Goal: Check status: Check status

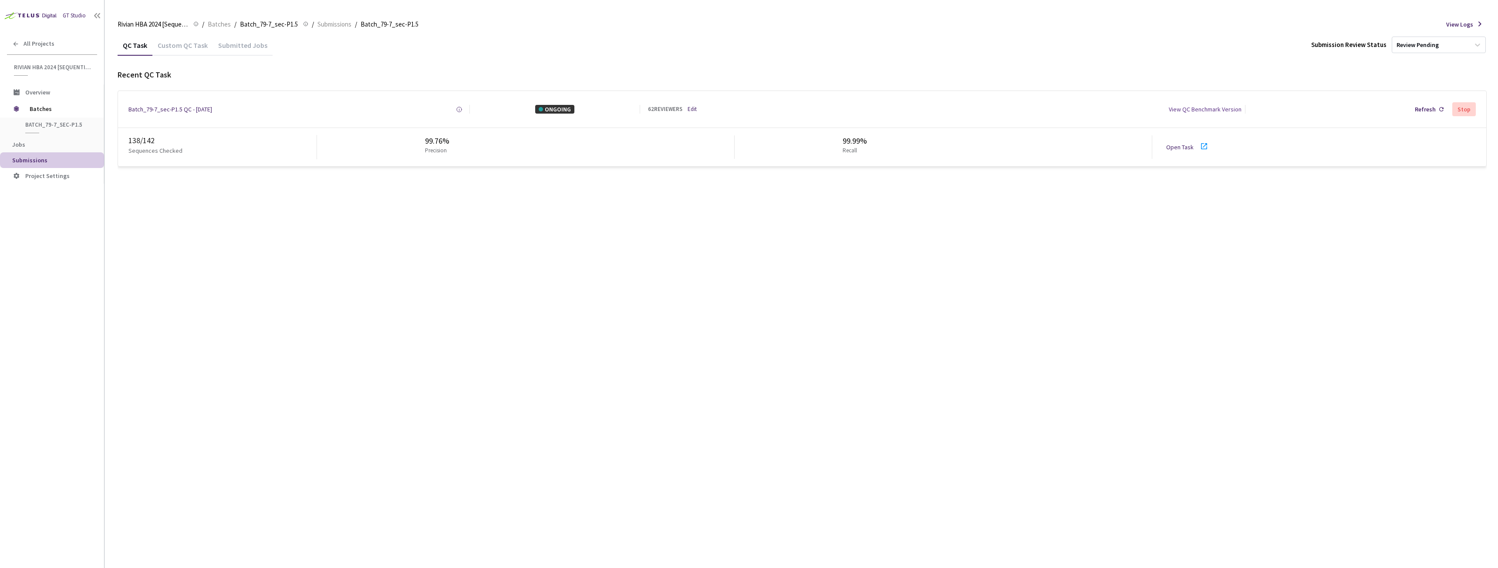
click at [1178, 147] on link "Open Task" at bounding box center [1180, 147] width 27 height 8
click at [162, 107] on div "Batch_79-7_sec-P1.5 QC - [DATE]" at bounding box center [170, 109] width 84 height 9
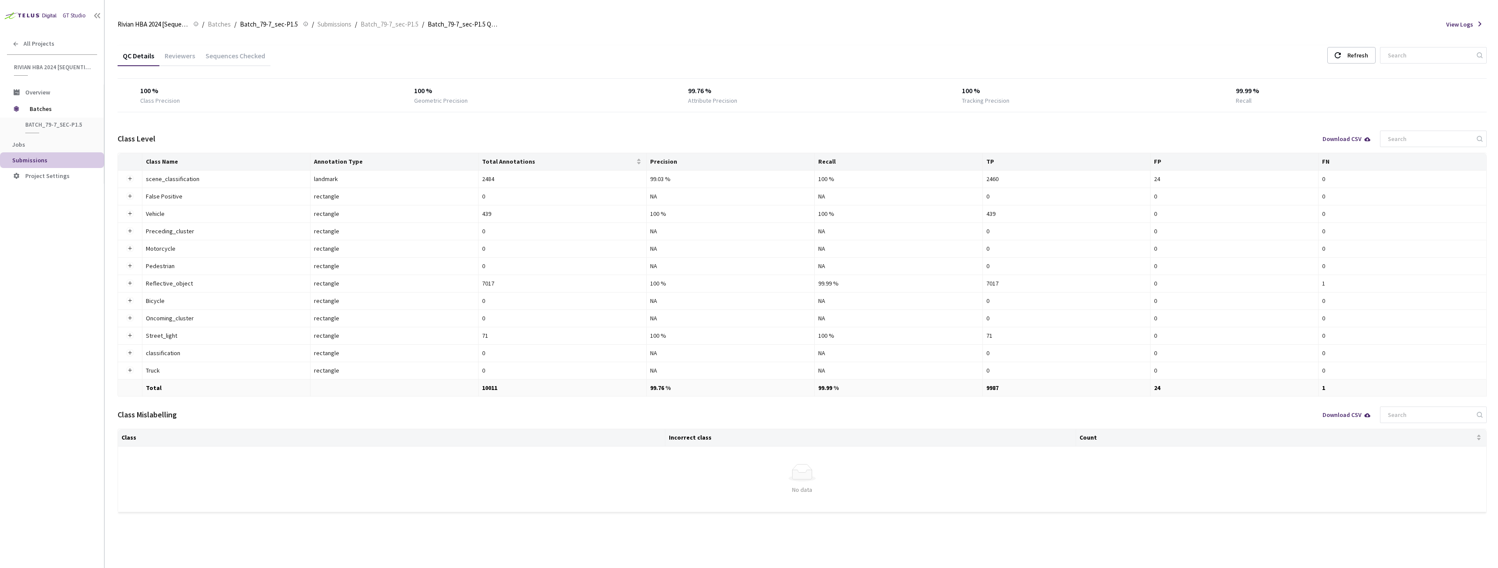
click at [190, 56] on div "Reviewers" at bounding box center [179, 58] width 41 height 15
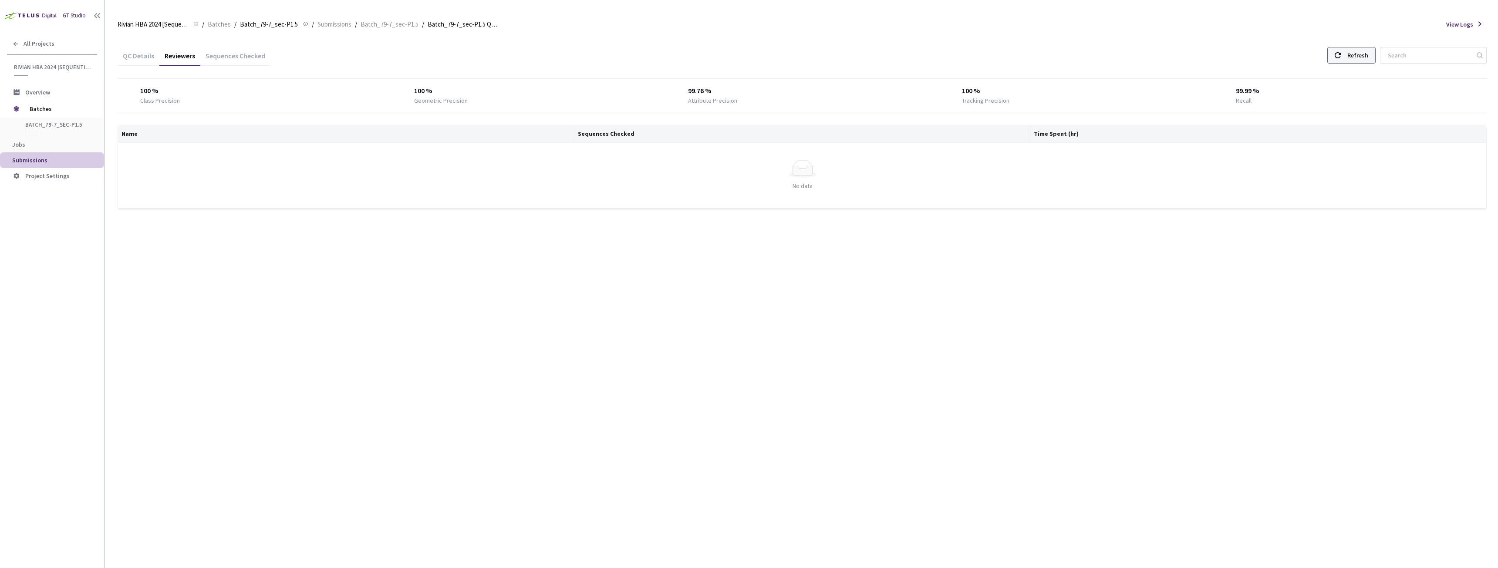
click at [1357, 57] on div "Refresh" at bounding box center [1358, 55] width 21 height 16
click at [1368, 50] on div "Refresh" at bounding box center [1358, 55] width 21 height 16
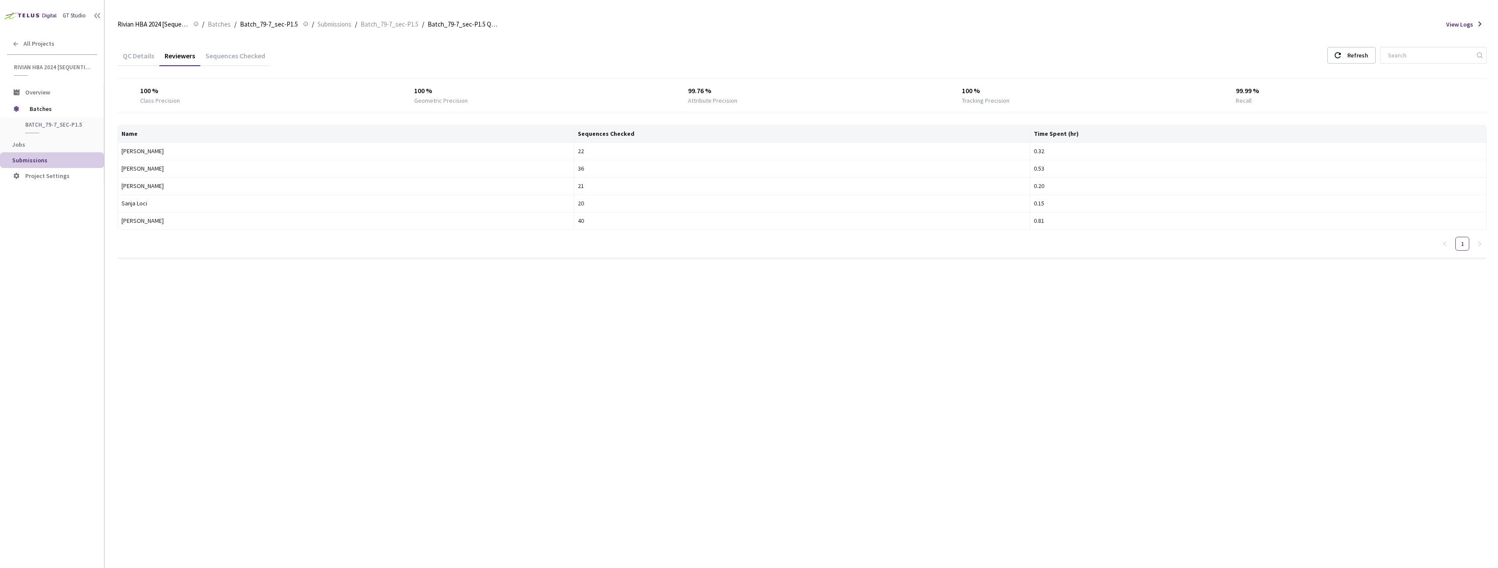
click at [133, 60] on div "QC Details" at bounding box center [139, 58] width 42 height 15
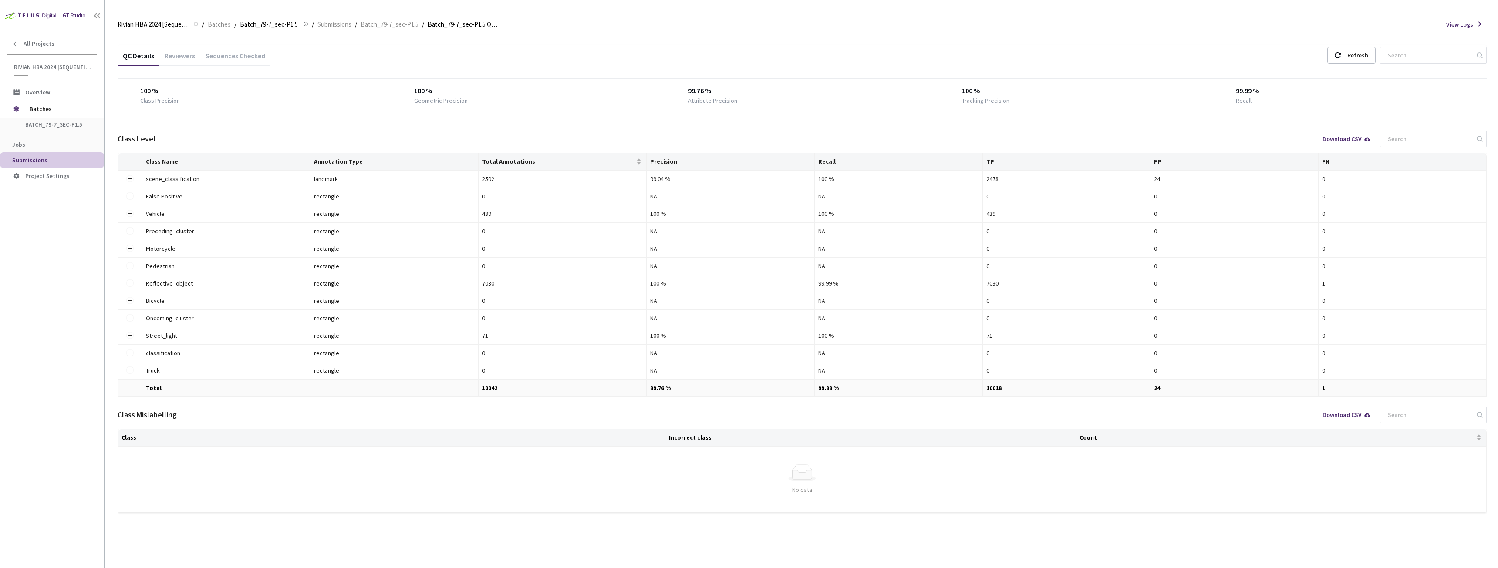
click at [179, 60] on div "Reviewers" at bounding box center [179, 58] width 41 height 15
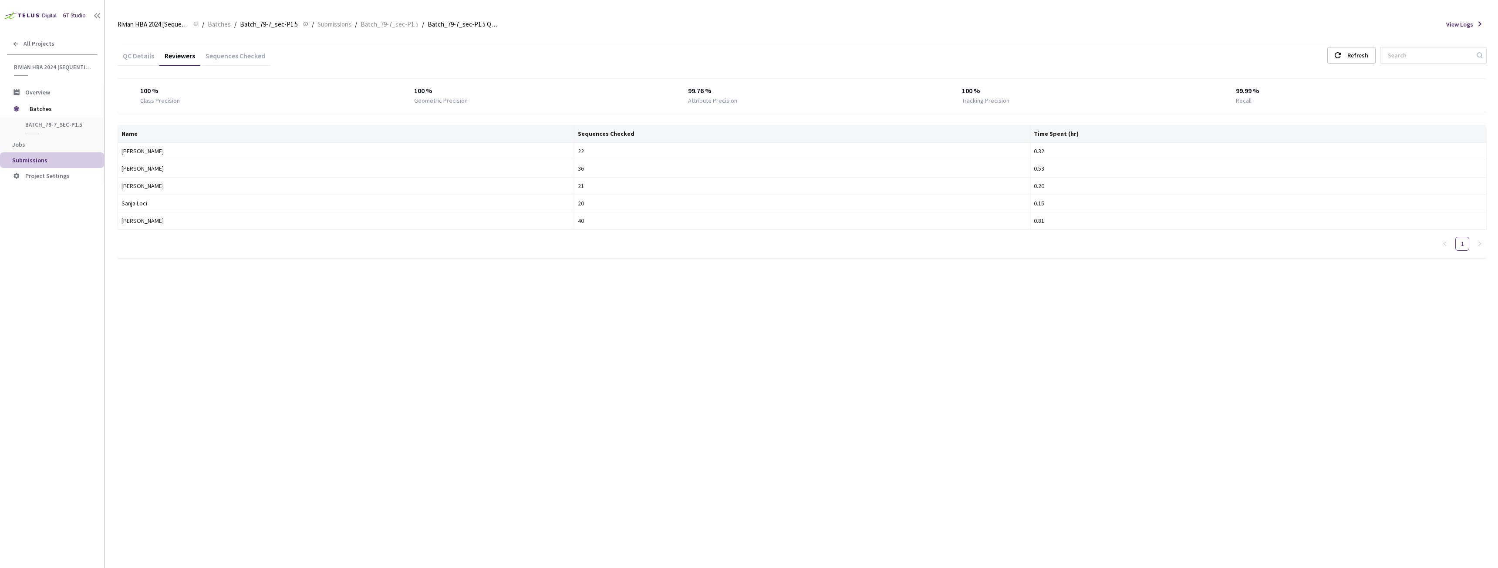
click at [151, 56] on div "QC Details" at bounding box center [139, 58] width 42 height 15
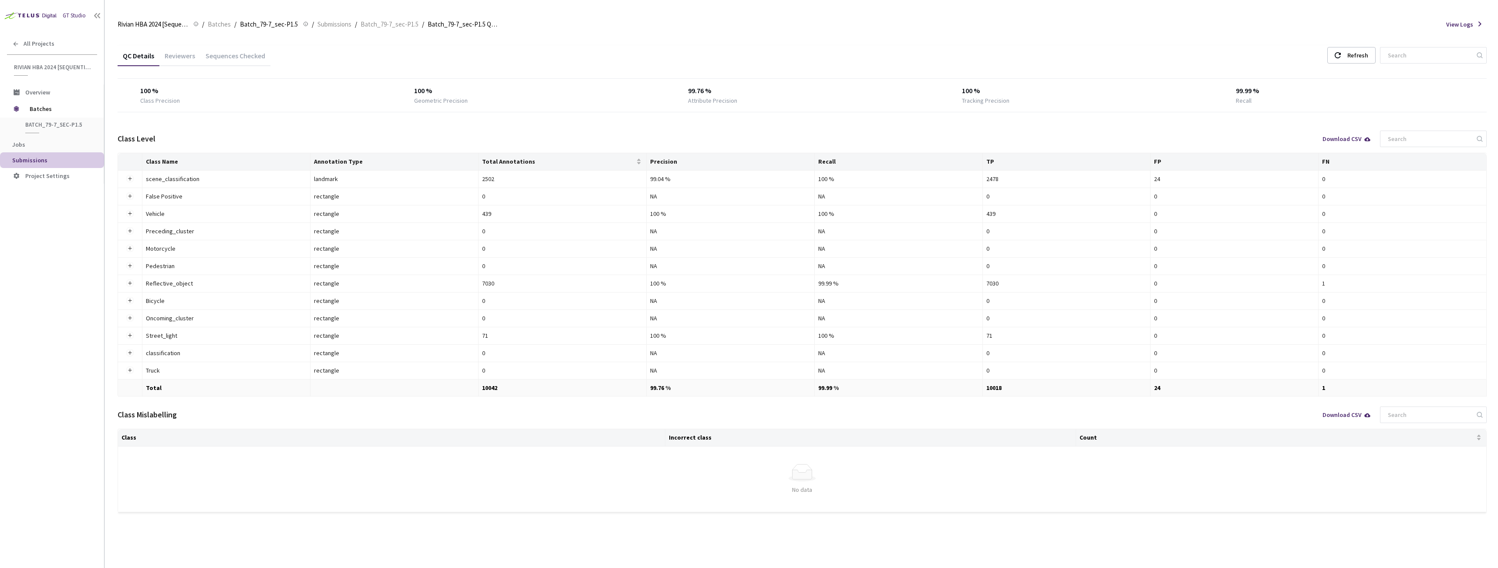
click at [177, 56] on div "Reviewers" at bounding box center [179, 58] width 41 height 15
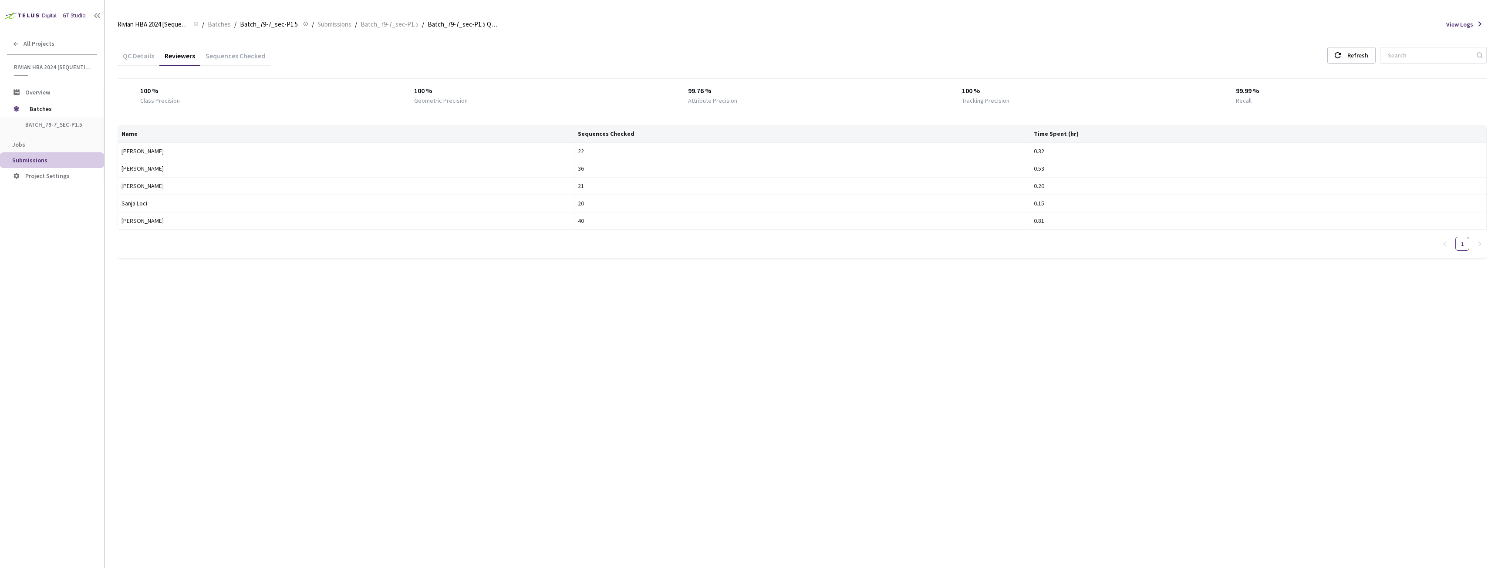
click at [51, 157] on span "Submissions" at bounding box center [54, 160] width 85 height 7
click at [131, 54] on div "QC Details" at bounding box center [139, 58] width 42 height 15
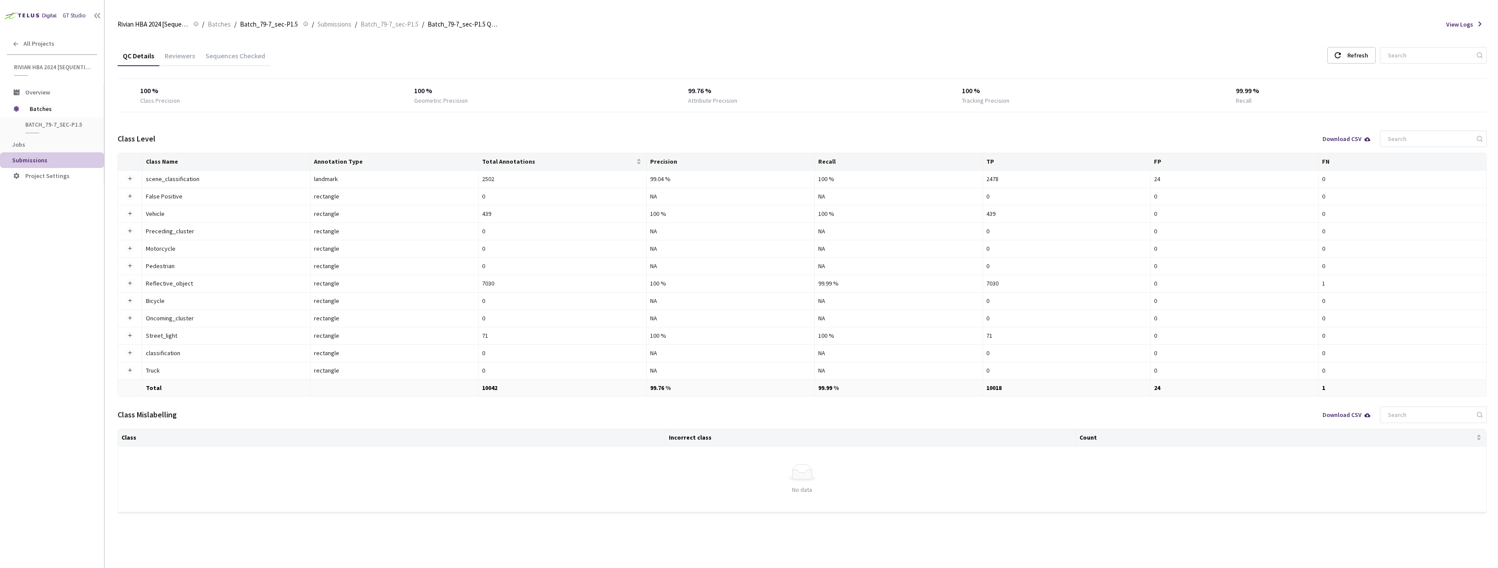
click at [194, 54] on div "Reviewers" at bounding box center [179, 58] width 41 height 15
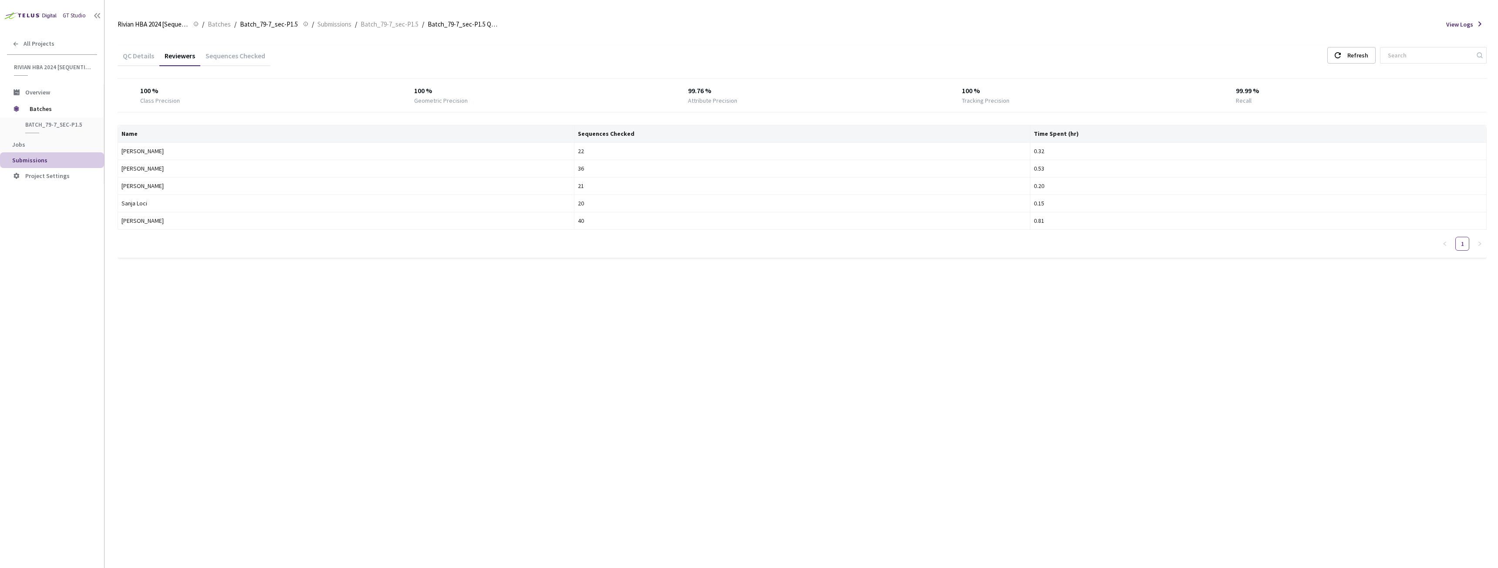
click at [143, 55] on div "QC Details" at bounding box center [139, 58] width 42 height 15
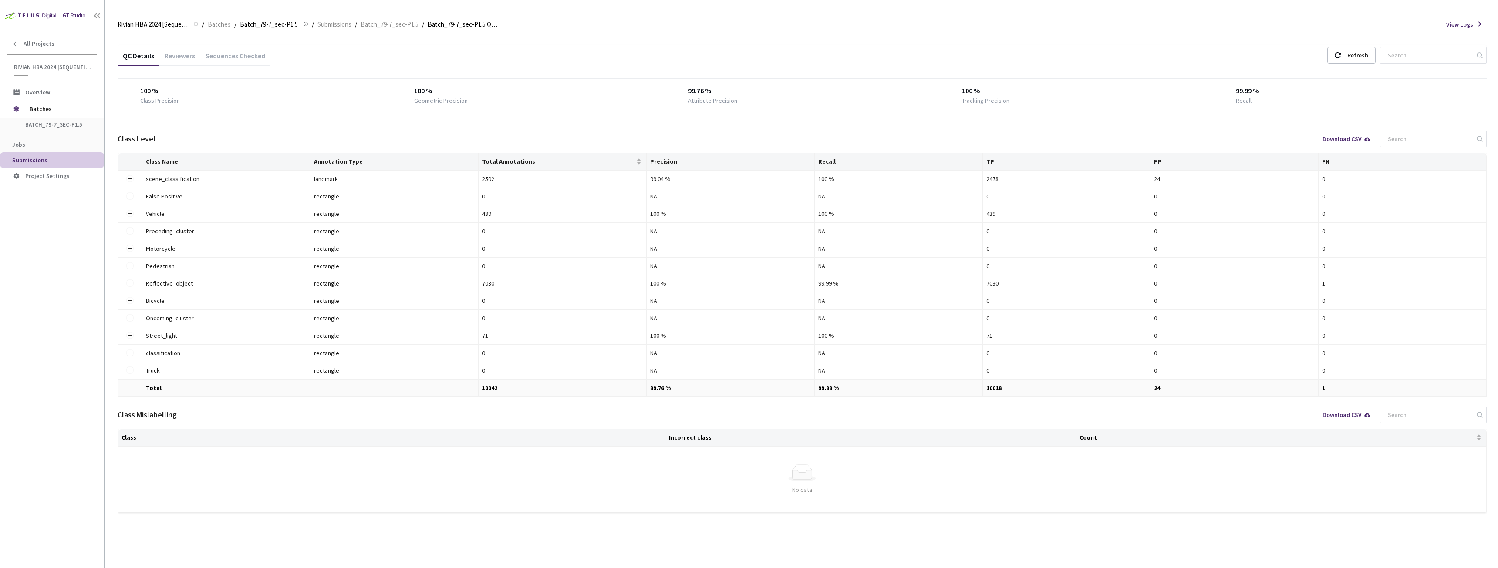
click at [180, 61] on div "Reviewers" at bounding box center [179, 58] width 41 height 15
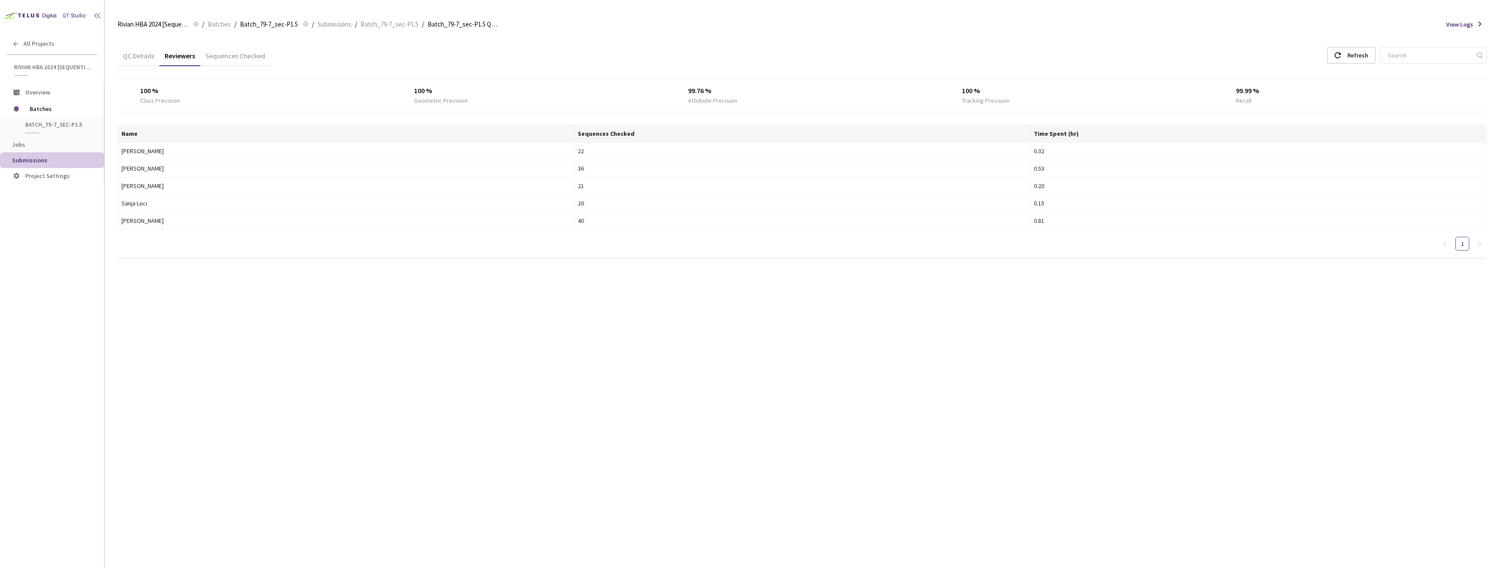
click at [131, 56] on div "QC Details" at bounding box center [139, 58] width 42 height 15
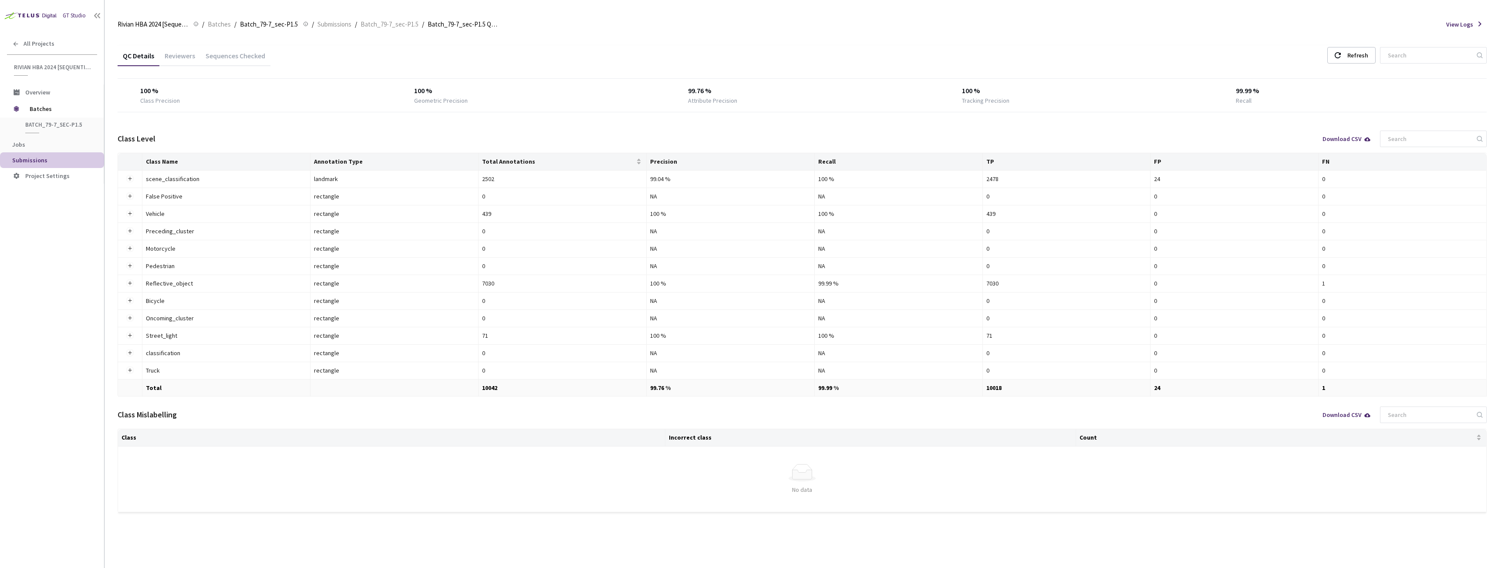
click at [180, 58] on div "Reviewers" at bounding box center [179, 58] width 41 height 15
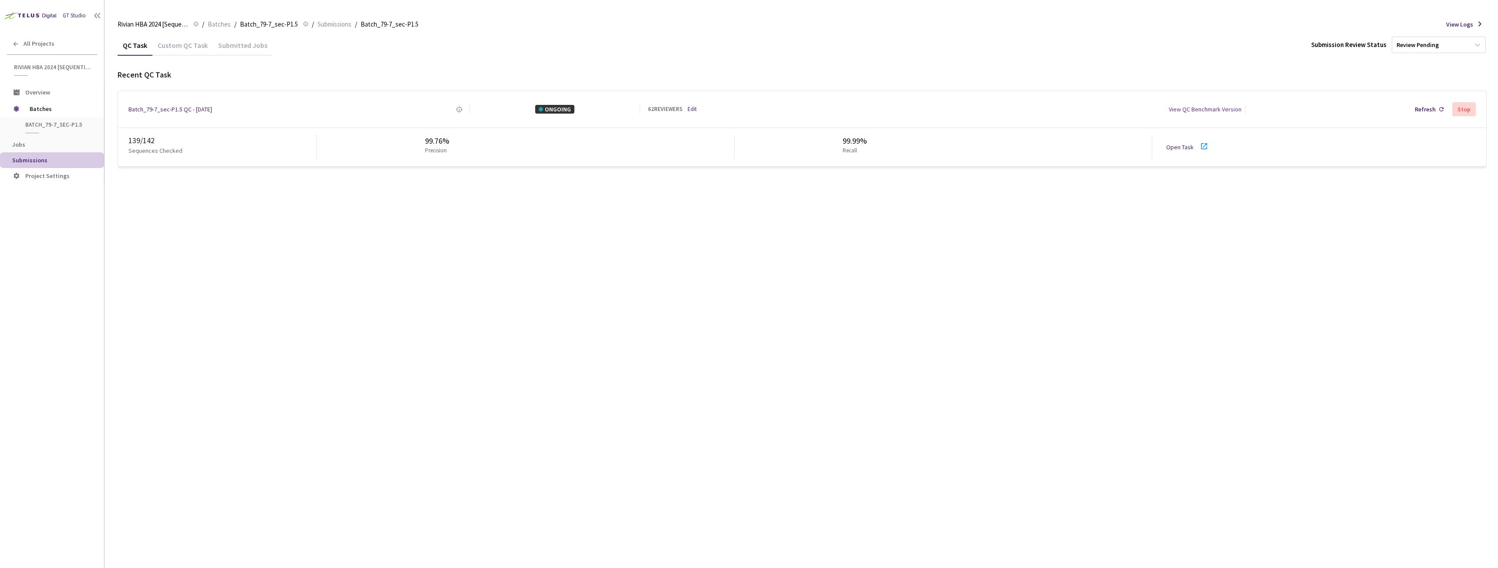
click at [1186, 149] on link "Open Task" at bounding box center [1180, 147] width 27 height 8
click at [1187, 150] on link "Open Task" at bounding box center [1180, 147] width 27 height 8
click at [1187, 145] on link "Open Task" at bounding box center [1180, 147] width 27 height 8
click at [190, 114] on div "Batch_79-10_sec-P1.5 QC - 27 Aug, 2025 Created at Today at 12:26 AM GMT+2 Creat…" at bounding box center [802, 109] width 1369 height 37
click at [189, 109] on div "Batch_79-10_sec-P1.5 QC - 27 Aug, 2025" at bounding box center [171, 109] width 87 height 9
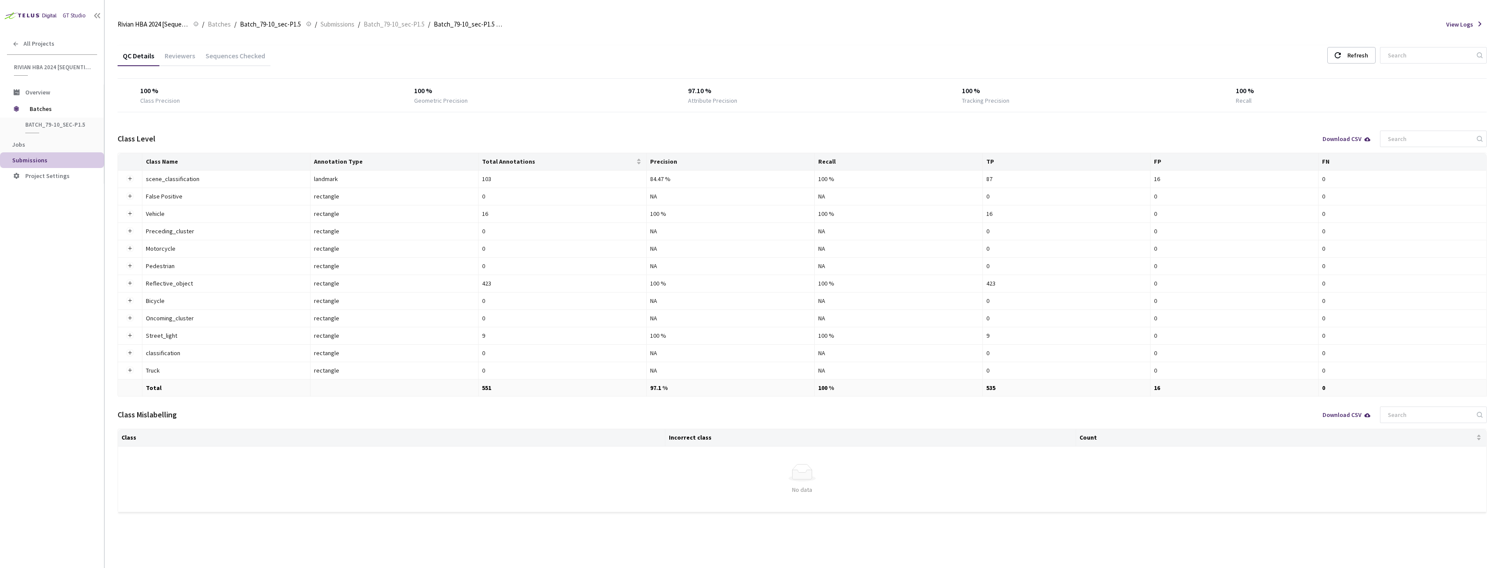
click at [182, 57] on div "Reviewers" at bounding box center [179, 58] width 41 height 15
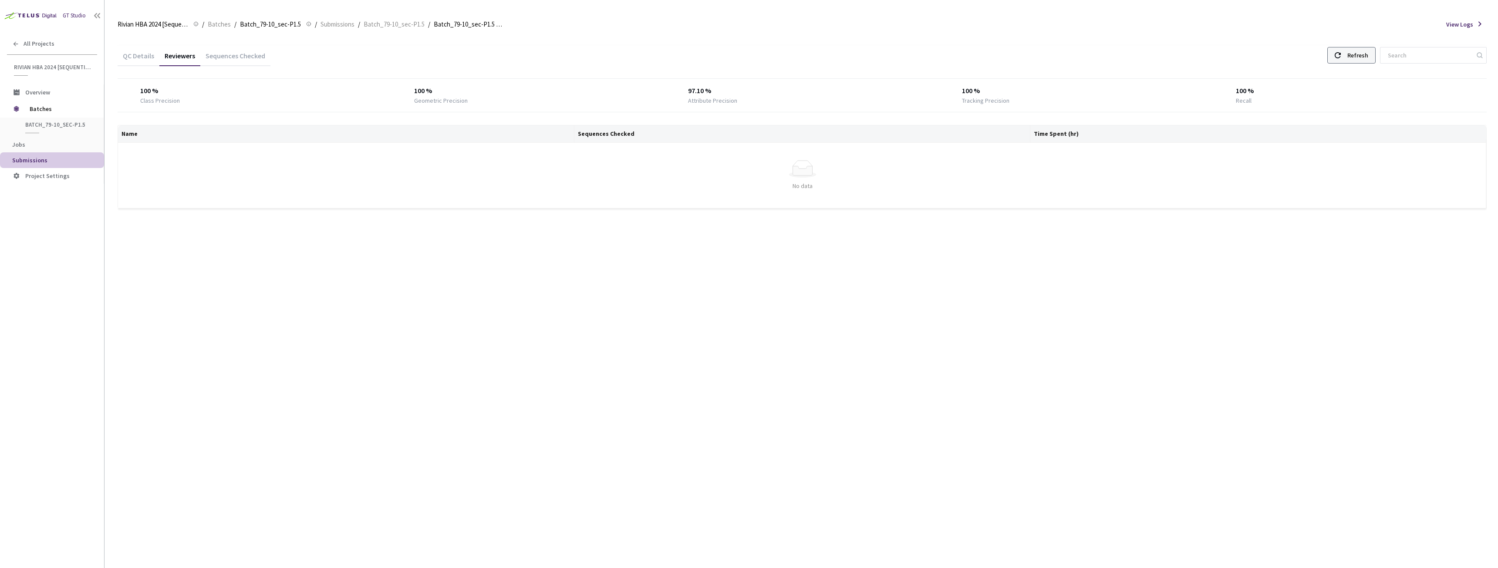
click at [1341, 56] on icon at bounding box center [1338, 55] width 6 height 6
click at [1363, 58] on div "Refresh" at bounding box center [1358, 55] width 21 height 16
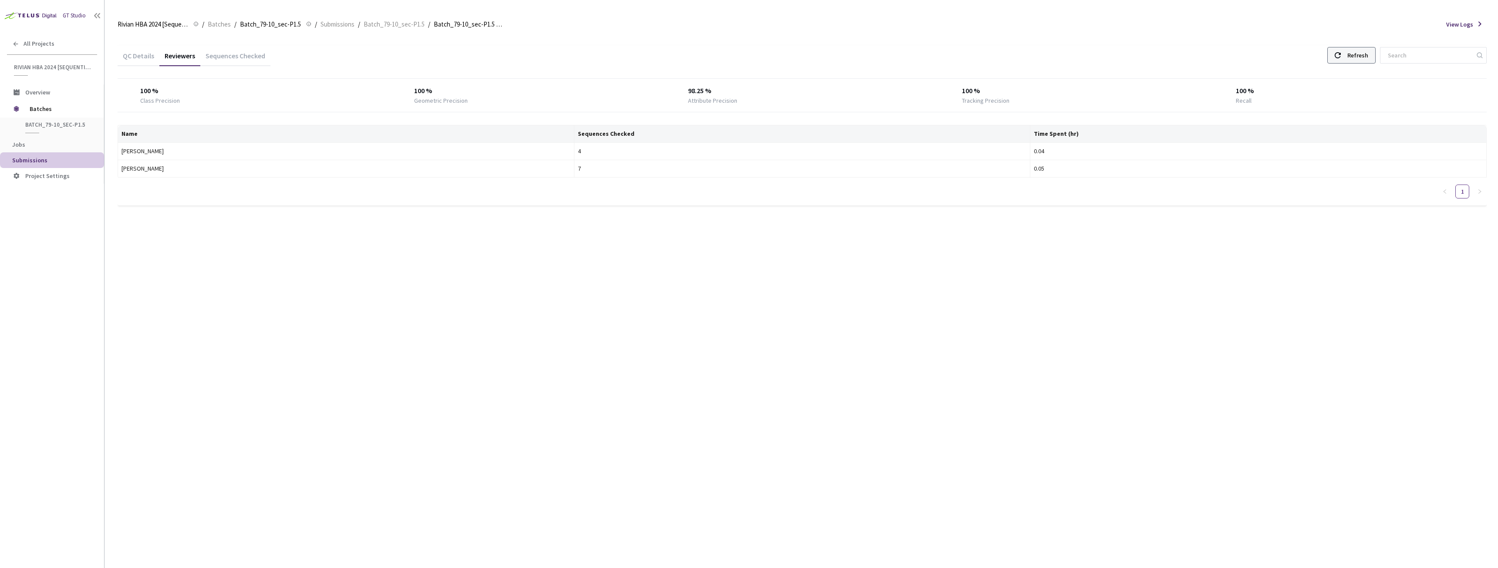
click at [1363, 58] on div "Refresh" at bounding box center [1358, 55] width 21 height 16
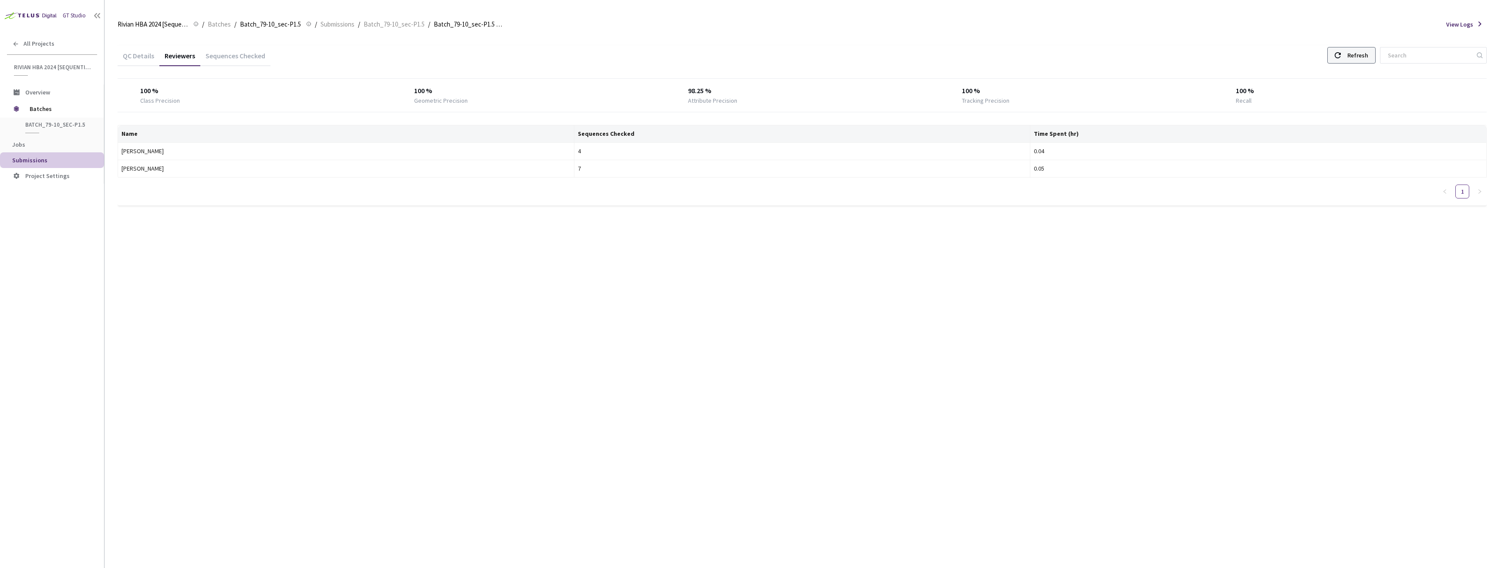
click at [1355, 56] on div "Refresh" at bounding box center [1352, 55] width 48 height 17
click at [1369, 57] on div "Refresh" at bounding box center [1358, 55] width 21 height 16
click at [1357, 53] on div "Refresh" at bounding box center [1358, 55] width 21 height 16
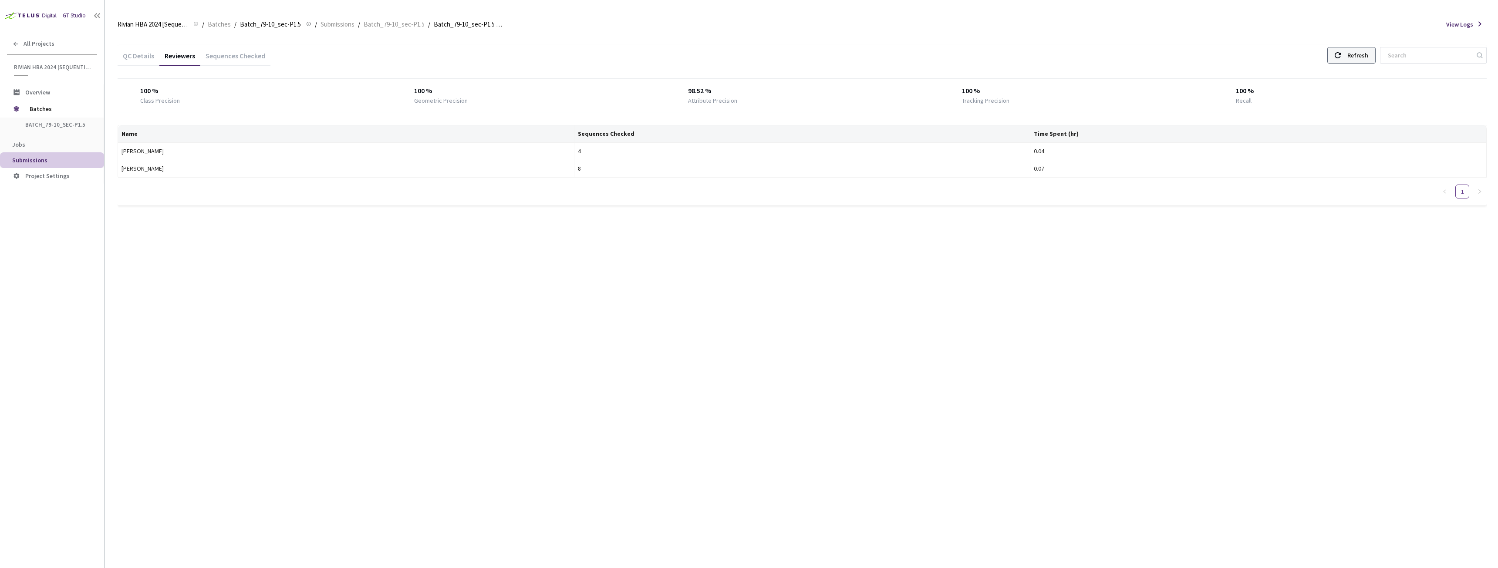
click at [1357, 53] on div "Refresh" at bounding box center [1358, 55] width 21 height 16
click at [1355, 56] on div "Refresh" at bounding box center [1352, 55] width 48 height 17
click at [1353, 58] on div "Refresh" at bounding box center [1352, 55] width 48 height 17
click at [1353, 57] on div "Refresh" at bounding box center [1352, 55] width 48 height 17
click at [1354, 57] on div "Refresh" at bounding box center [1352, 55] width 48 height 17
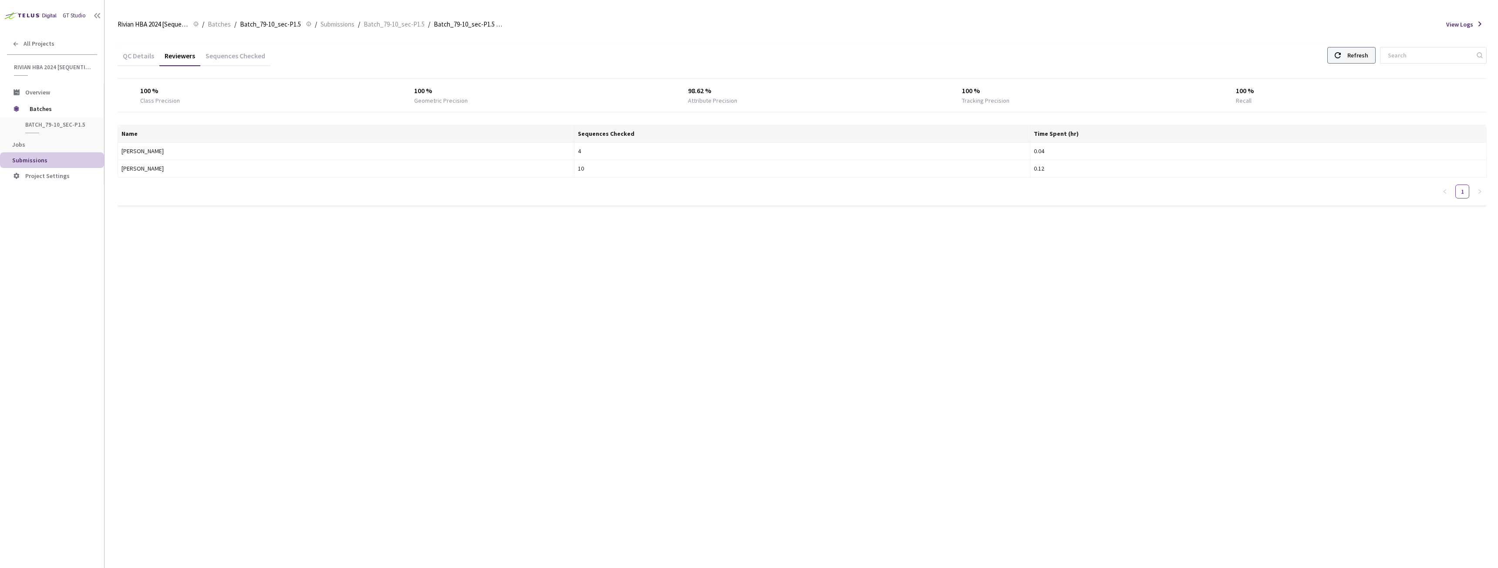
click at [1354, 57] on div "Refresh" at bounding box center [1352, 55] width 48 height 17
click at [1356, 53] on div "Refresh" at bounding box center [1352, 55] width 48 height 17
click at [1366, 55] on div "Refresh" at bounding box center [1358, 55] width 21 height 16
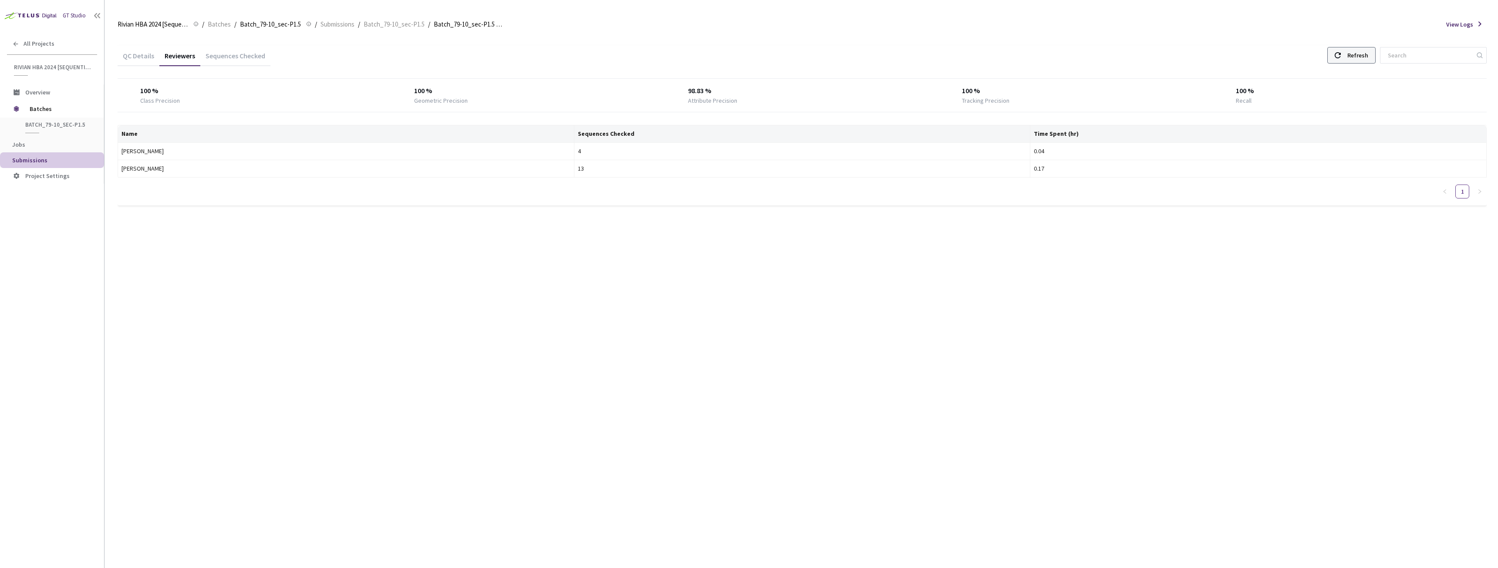
click at [1366, 55] on div "Refresh" at bounding box center [1358, 55] width 21 height 16
click at [1341, 55] on icon at bounding box center [1338, 55] width 6 height 6
click at [1368, 52] on div "Refresh" at bounding box center [1358, 55] width 21 height 16
click at [1366, 54] on div "Refresh" at bounding box center [1358, 55] width 21 height 16
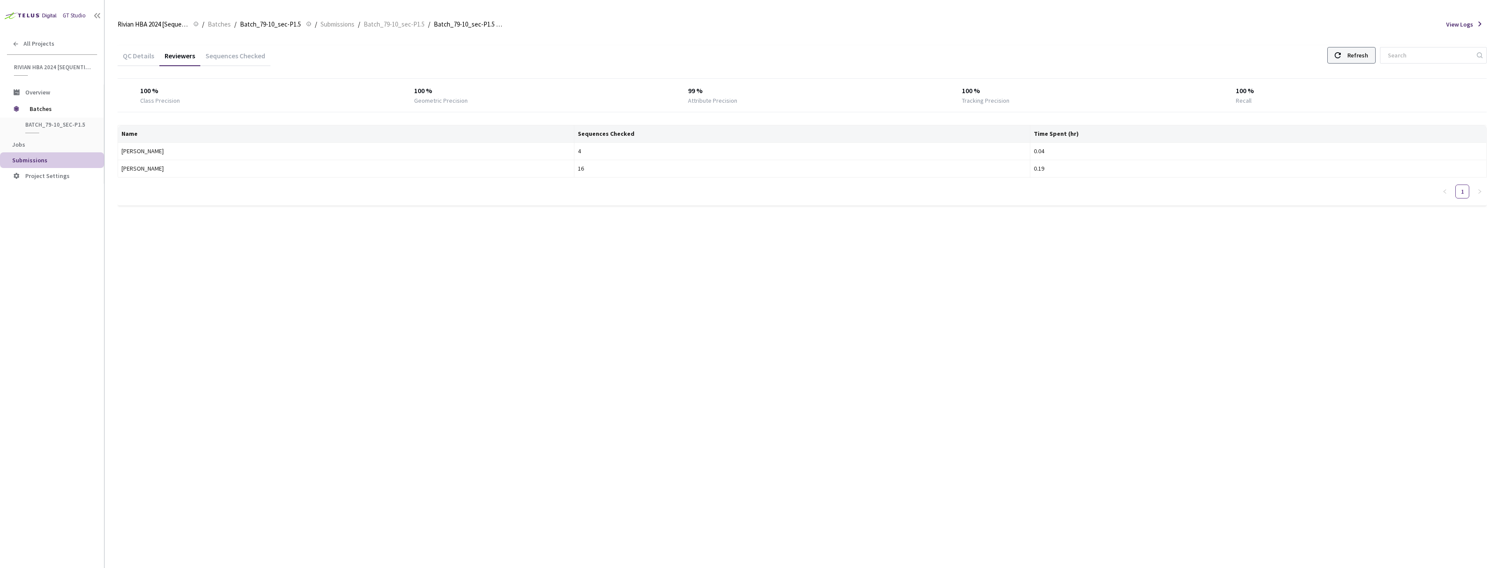
click at [1366, 54] on div "Refresh" at bounding box center [1358, 55] width 21 height 16
click at [1365, 51] on div "Refresh" at bounding box center [1358, 55] width 21 height 16
click at [1366, 56] on div "Refresh" at bounding box center [1358, 55] width 21 height 16
click at [1365, 56] on div "Refresh" at bounding box center [1358, 55] width 21 height 16
click at [1353, 56] on div "Refresh" at bounding box center [1352, 55] width 48 height 17
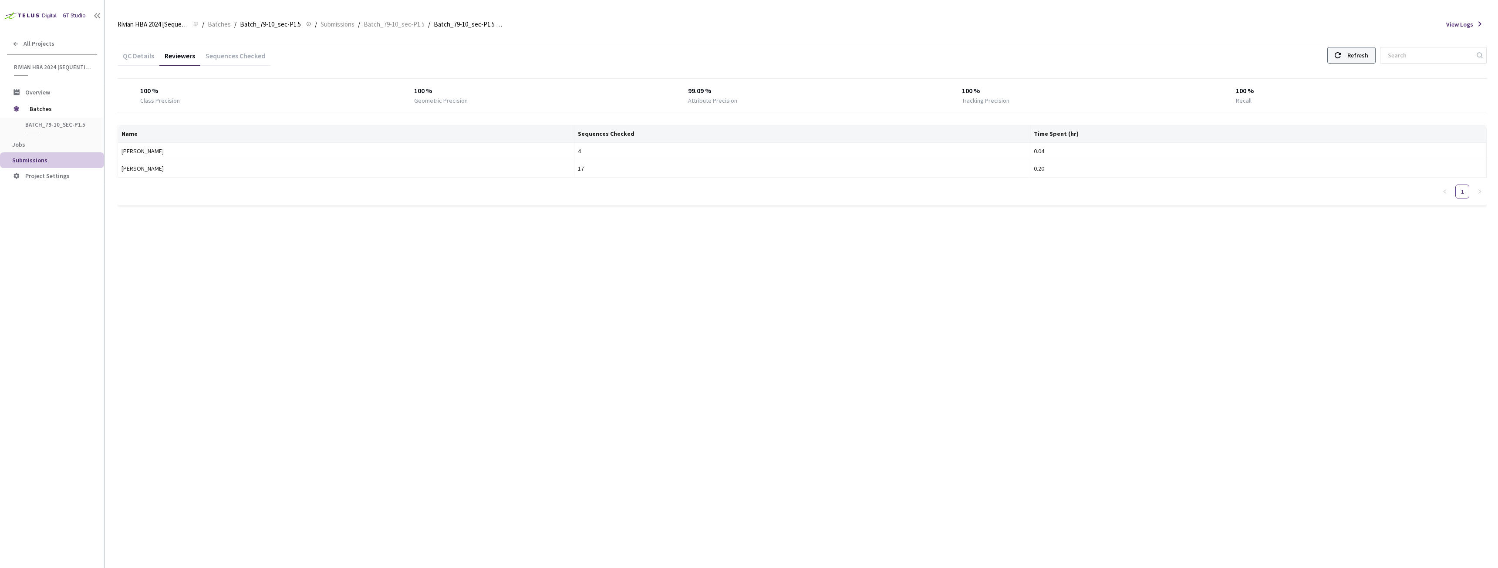
click at [1353, 56] on div "Refresh" at bounding box center [1352, 55] width 48 height 17
click at [1369, 56] on div "Refresh" at bounding box center [1358, 55] width 21 height 16
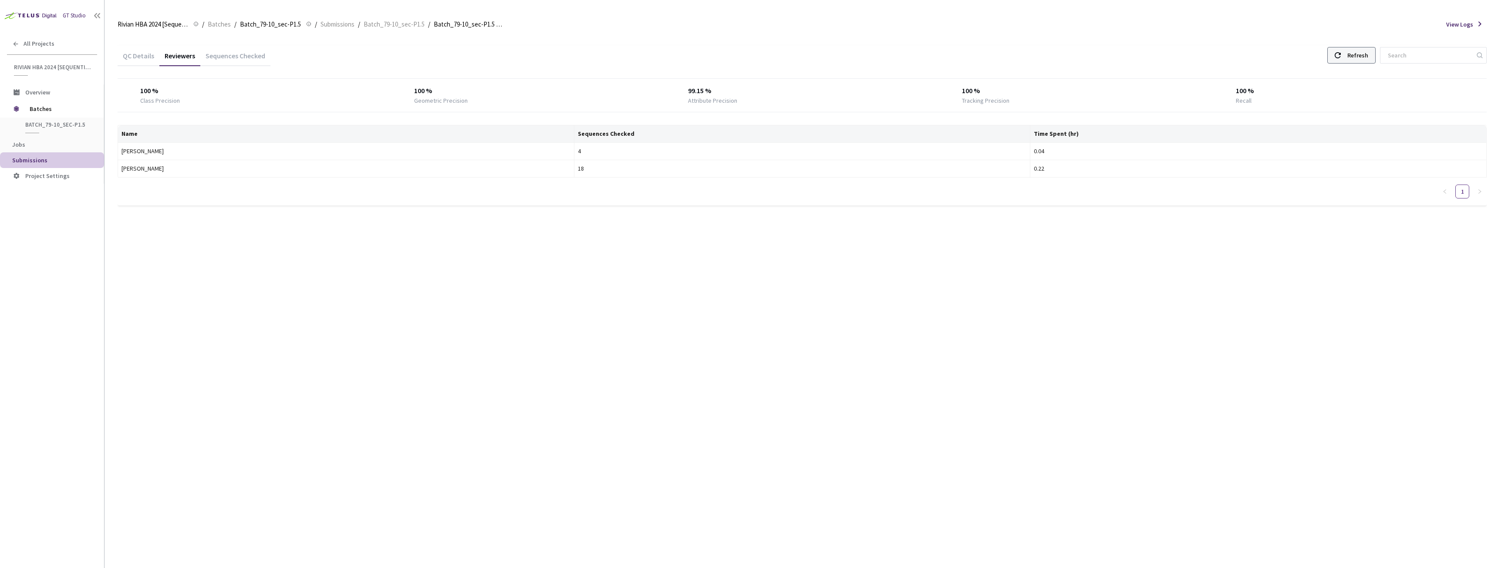
click at [1355, 50] on div "Refresh" at bounding box center [1352, 55] width 48 height 17
click at [1366, 48] on div "Refresh" at bounding box center [1358, 55] width 21 height 16
